Goal: Information Seeking & Learning: Understand process/instructions

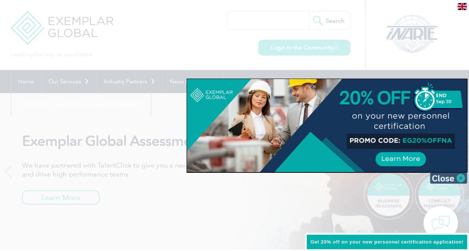
click at [451, 180] on img at bounding box center [447, 178] width 37 height 11
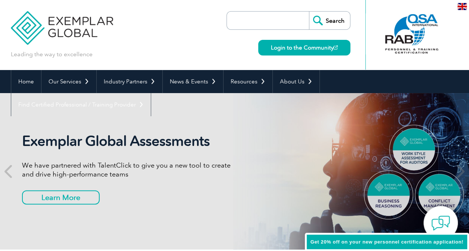
click at [214, 161] on p "We have partnered with TalentClick to give you a new tool to create and drive h…" at bounding box center [128, 170] width 212 height 18
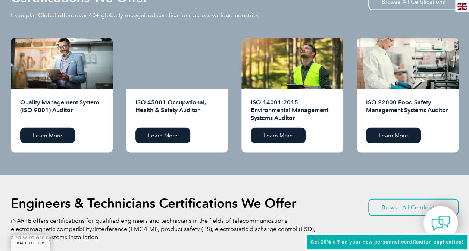
scroll to position [770, 0]
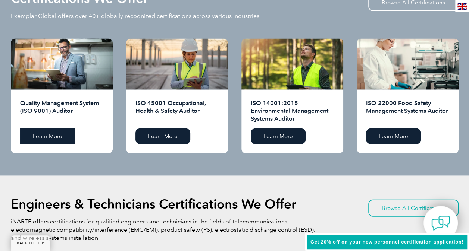
click at [49, 138] on link "Learn More" at bounding box center [47, 137] width 55 height 16
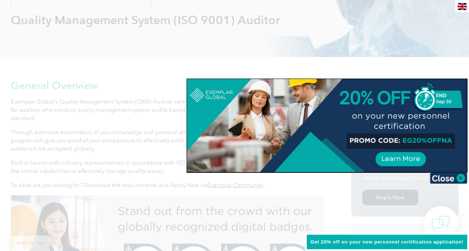
scroll to position [110, 0]
click at [446, 180] on img at bounding box center [447, 178] width 37 height 11
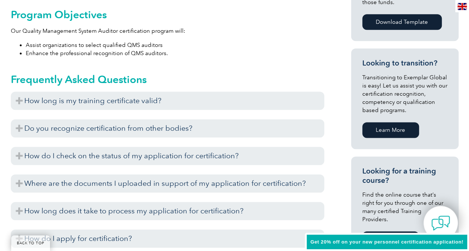
scroll to position [412, 0]
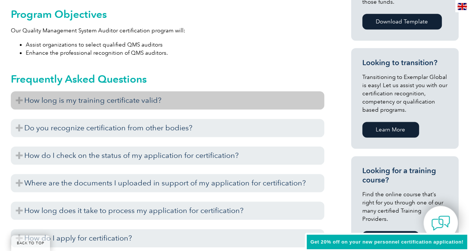
click at [23, 100] on h3 "How long is my training certificate valid?" at bounding box center [167, 100] width 313 height 18
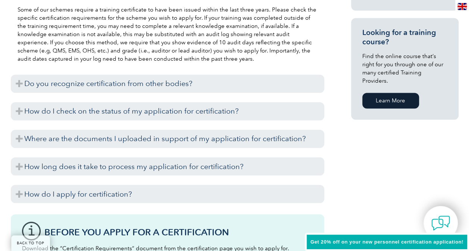
scroll to position [551, 0]
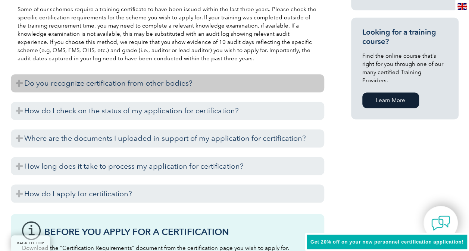
click at [22, 79] on h3 "Do you recognize certification from other bodies?" at bounding box center [167, 83] width 313 height 18
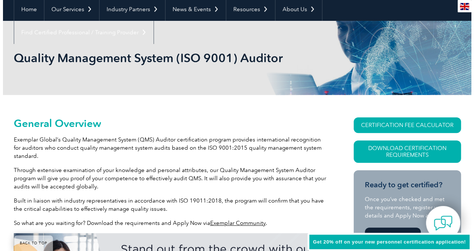
scroll to position [72, 0]
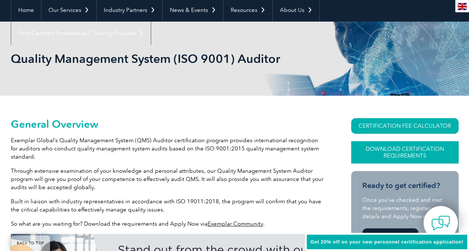
click at [393, 153] on link "Download Certification Requirements" at bounding box center [404, 152] width 107 height 22
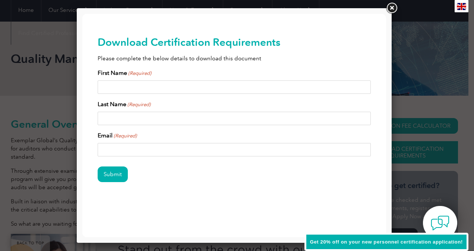
scroll to position [0, 0]
click at [391, 5] on link at bounding box center [391, 7] width 13 height 13
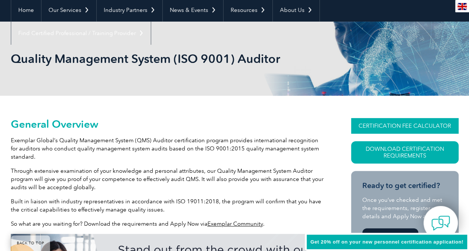
click at [368, 122] on link "CERTIFICATION FEE CALCULATOR" at bounding box center [404, 126] width 107 height 16
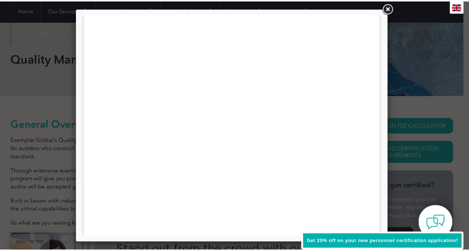
scroll to position [312, 0]
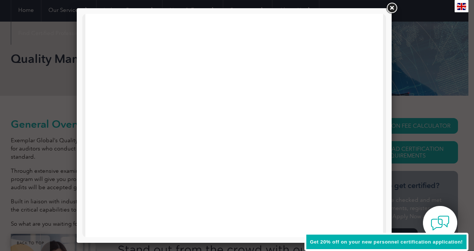
click at [391, 6] on link at bounding box center [391, 7] width 13 height 13
